Goal: Task Accomplishment & Management: Use online tool/utility

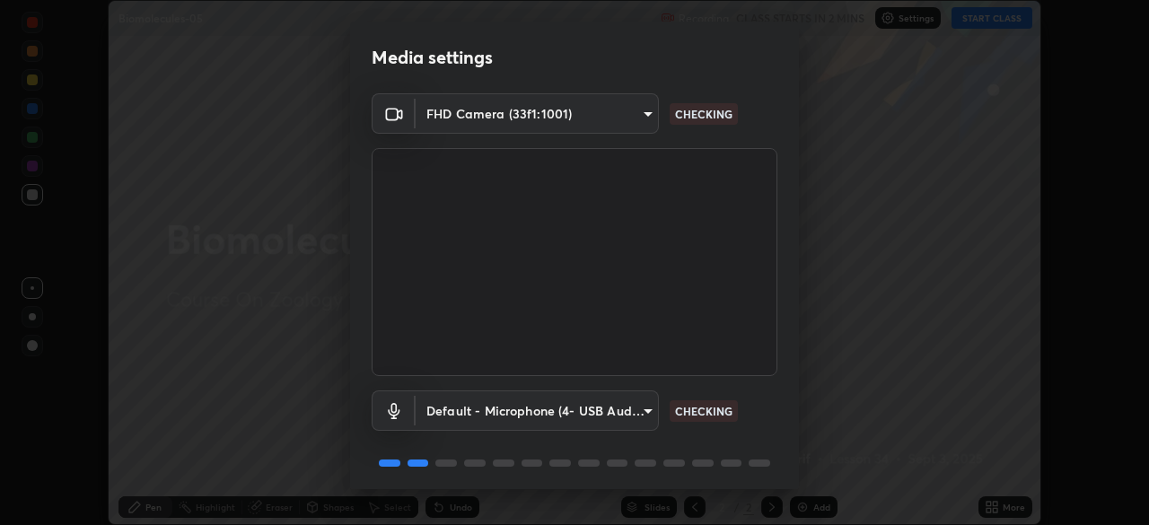
scroll to position [64, 0]
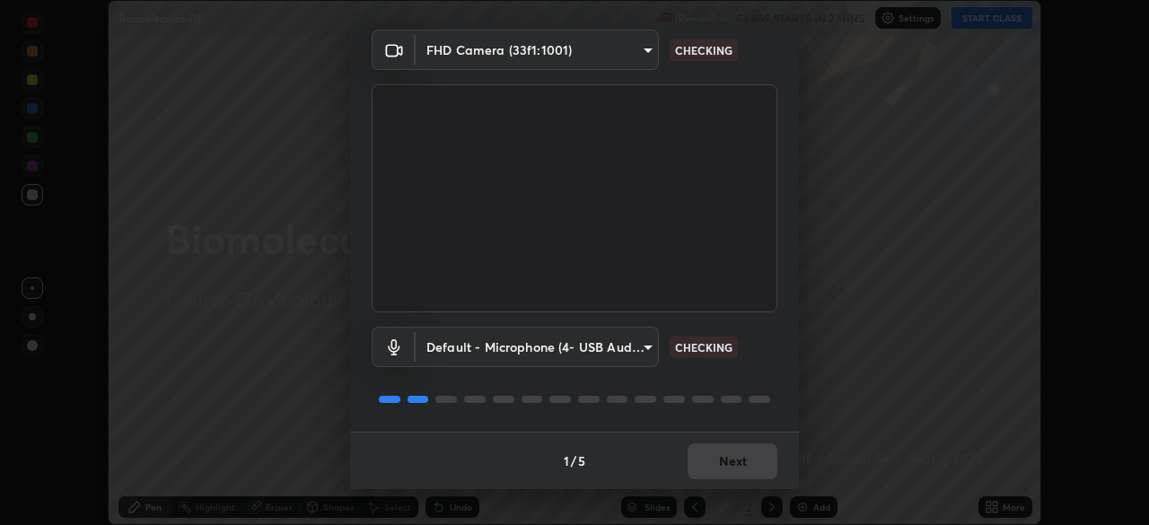
click at [608, 346] on body "Erase all Biomolecules-05 Recording CLASS STARTS IN 2 MINS Settings START CLASS…" at bounding box center [574, 262] width 1149 height 525
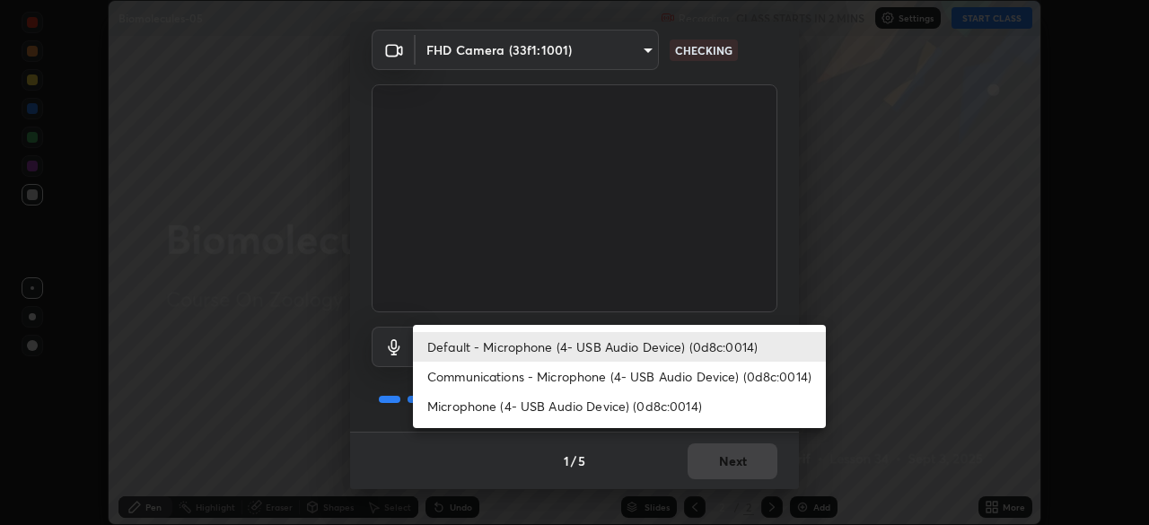
click at [597, 404] on li "Microphone (4- USB Audio Device) (0d8c:0014)" at bounding box center [619, 406] width 413 height 30
type input "5703aaeb4d0c15cad4948f2b0362dbf3bb89da9746edab94ddbe84c2b0537bb1"
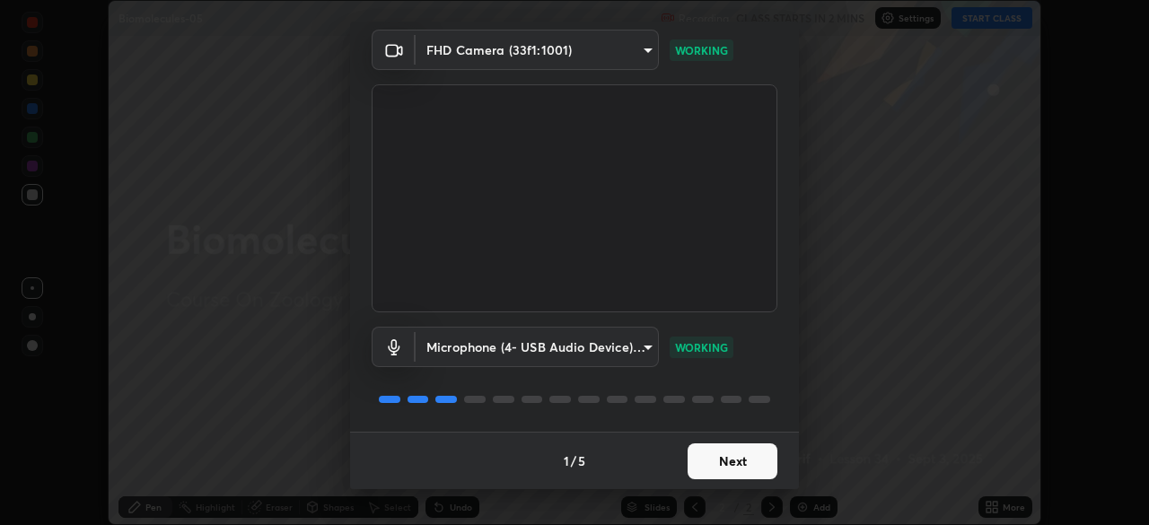
click at [752, 466] on button "Next" at bounding box center [733, 462] width 90 height 36
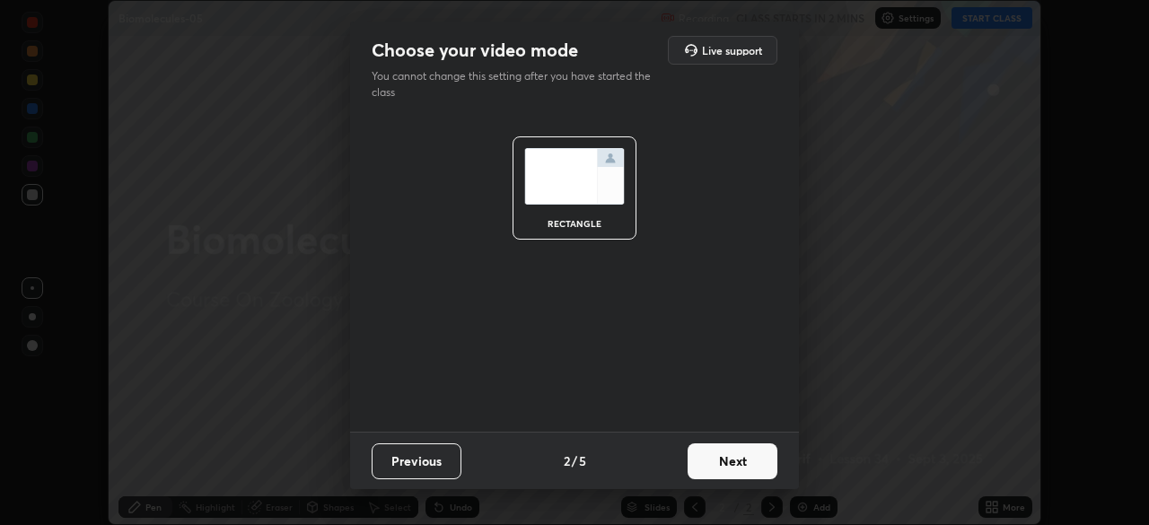
scroll to position [0, 0]
click at [747, 462] on button "Next" at bounding box center [733, 462] width 90 height 36
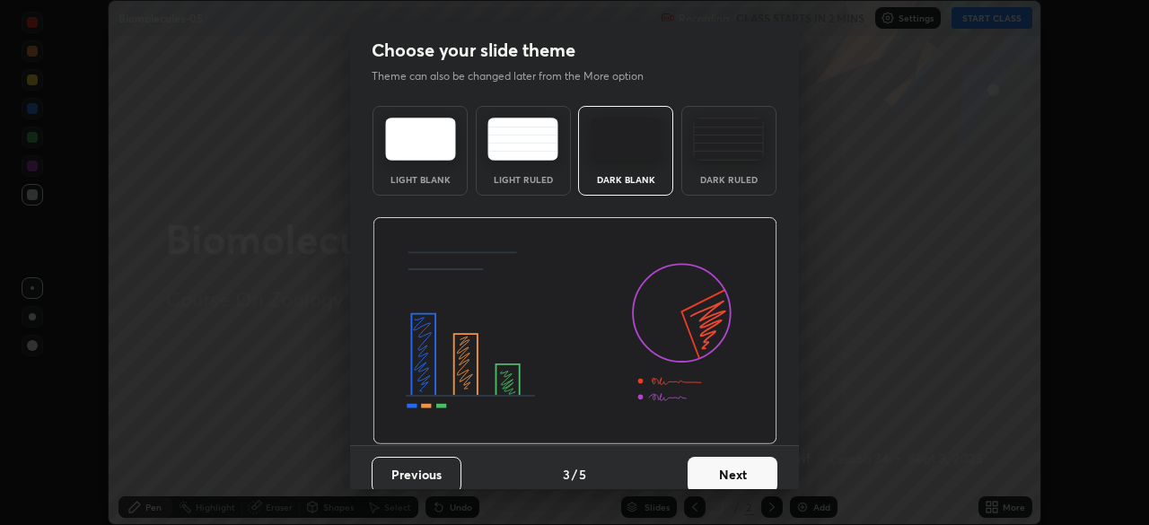
click at [753, 466] on button "Next" at bounding box center [733, 475] width 90 height 36
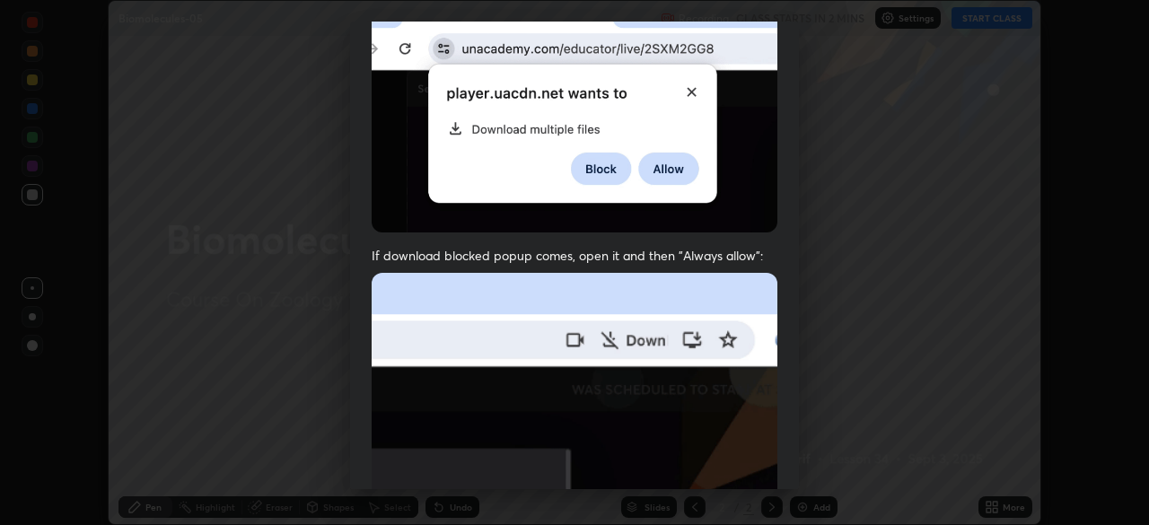
scroll to position [430, 0]
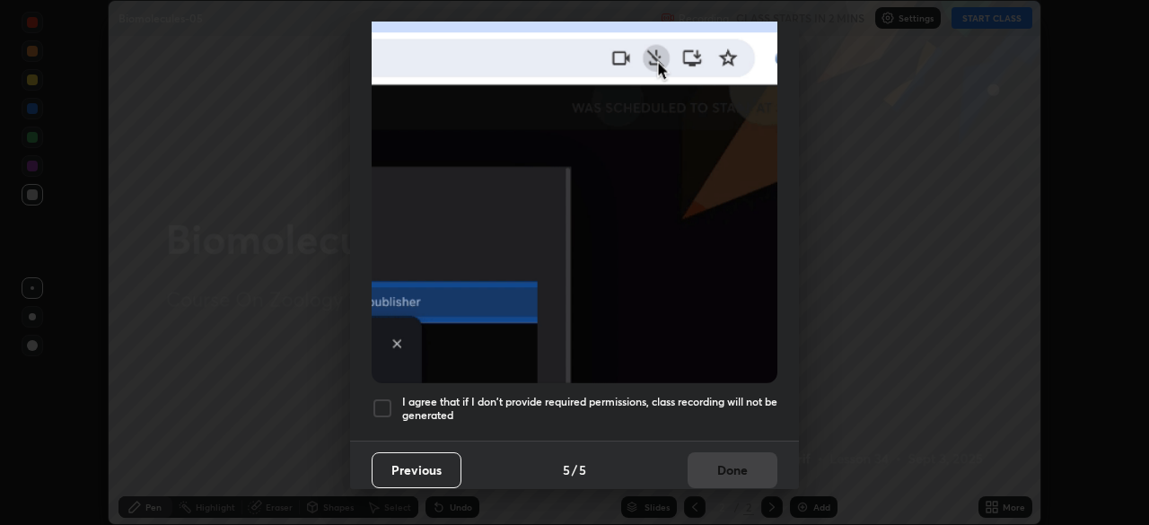
click at [605, 400] on h5 "I agree that if I don't provide required permissions, class recording will not …" at bounding box center [589, 409] width 375 height 28
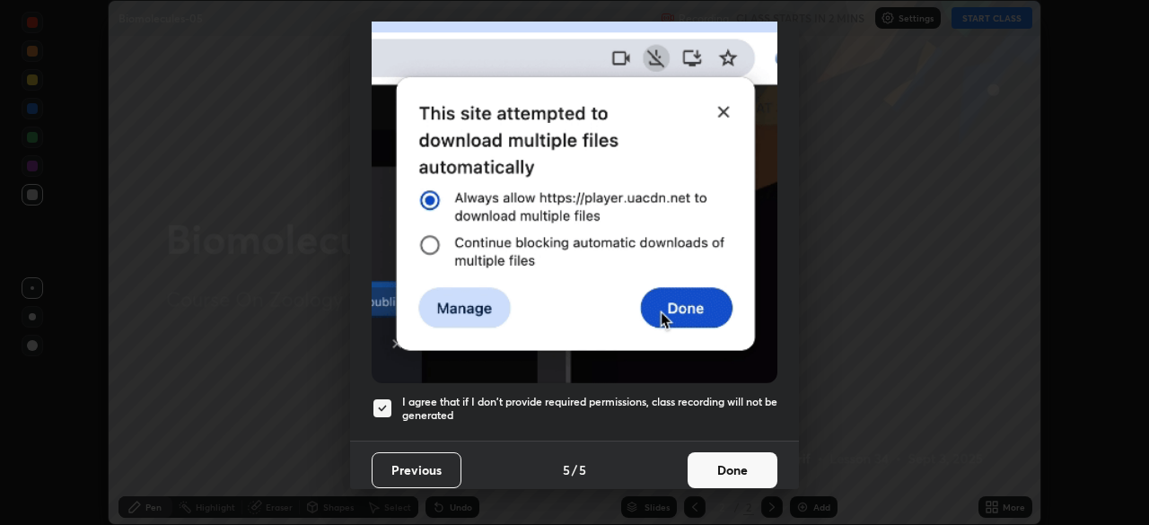
click at [751, 464] on button "Done" at bounding box center [733, 471] width 90 height 36
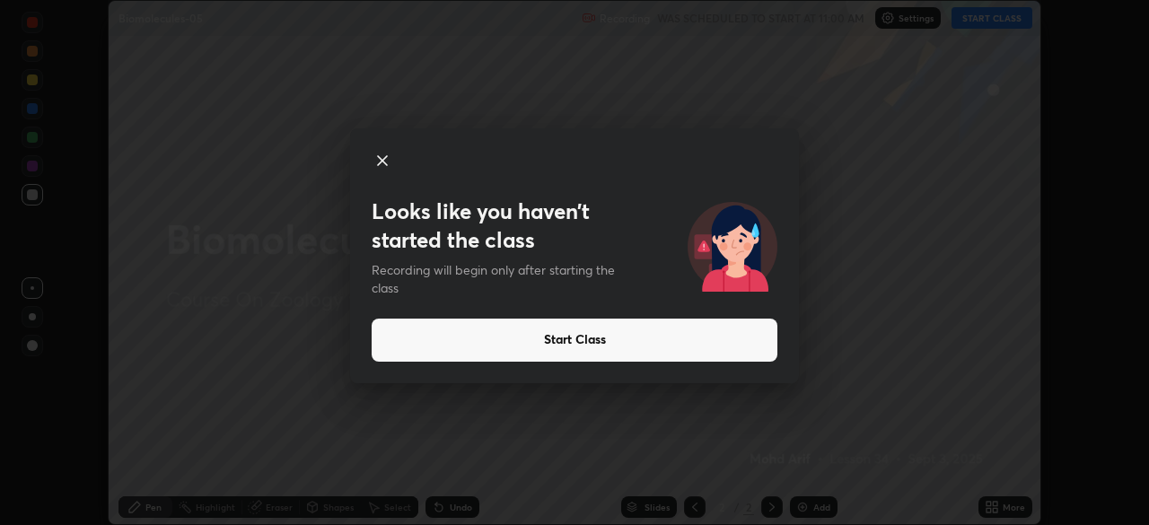
click at [607, 336] on button "Start Class" at bounding box center [575, 340] width 406 height 43
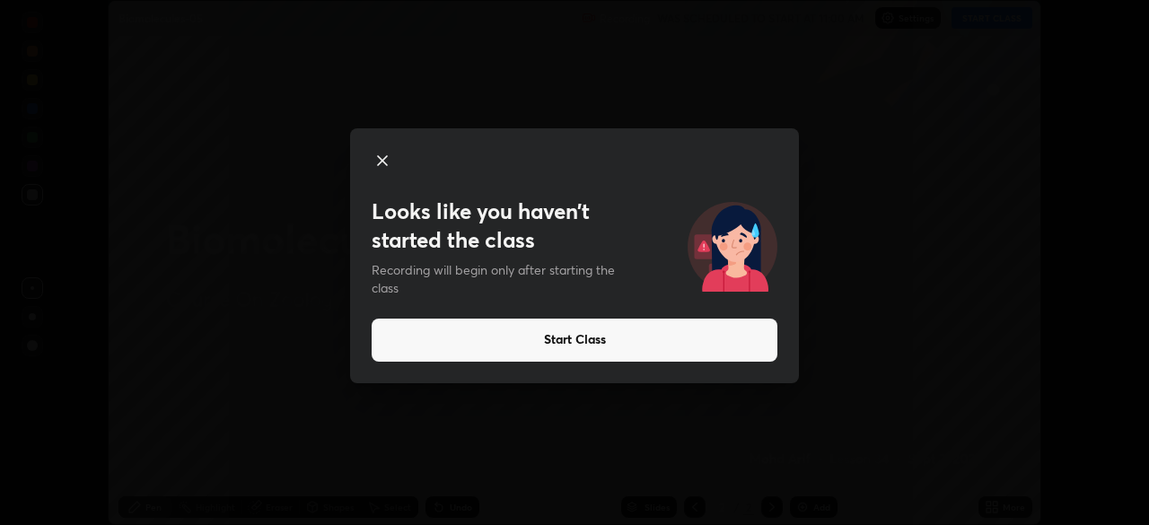
click at [611, 342] on button "Start Class" at bounding box center [575, 340] width 406 height 43
